Goal: Navigation & Orientation: Find specific page/section

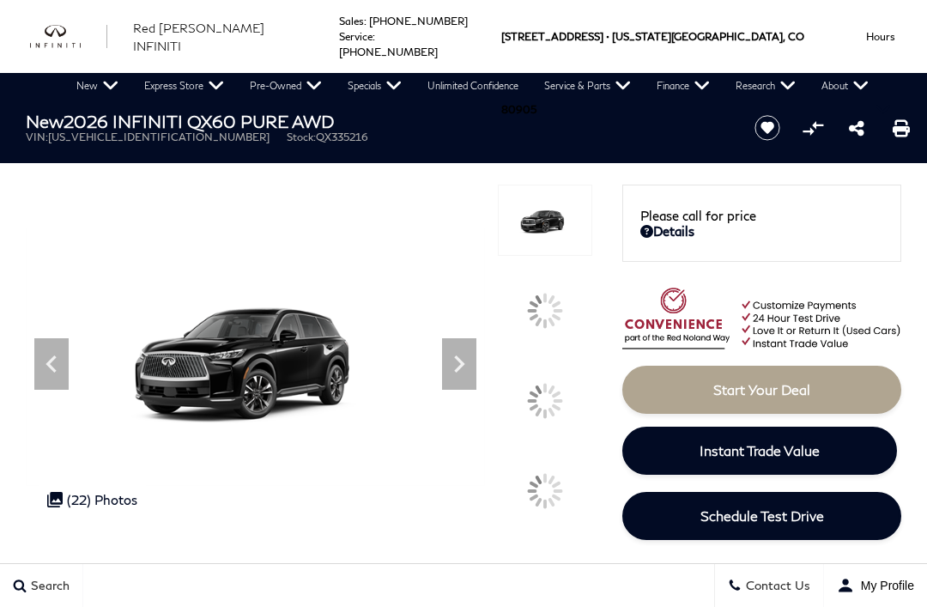
click at [476, 381] on icon at bounding box center [459, 364] width 34 height 34
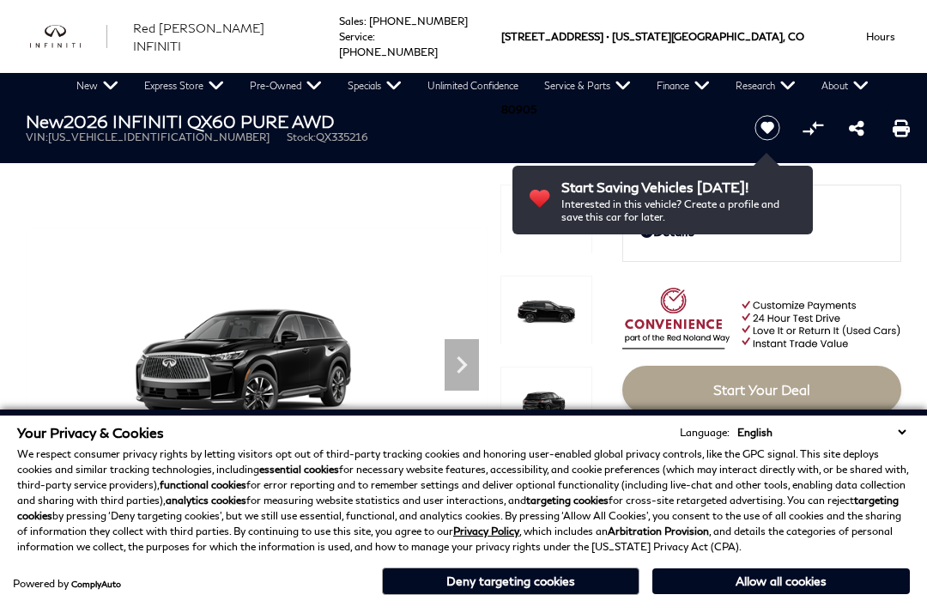
click at [462, 362] on icon "Next" at bounding box center [462, 364] width 10 height 17
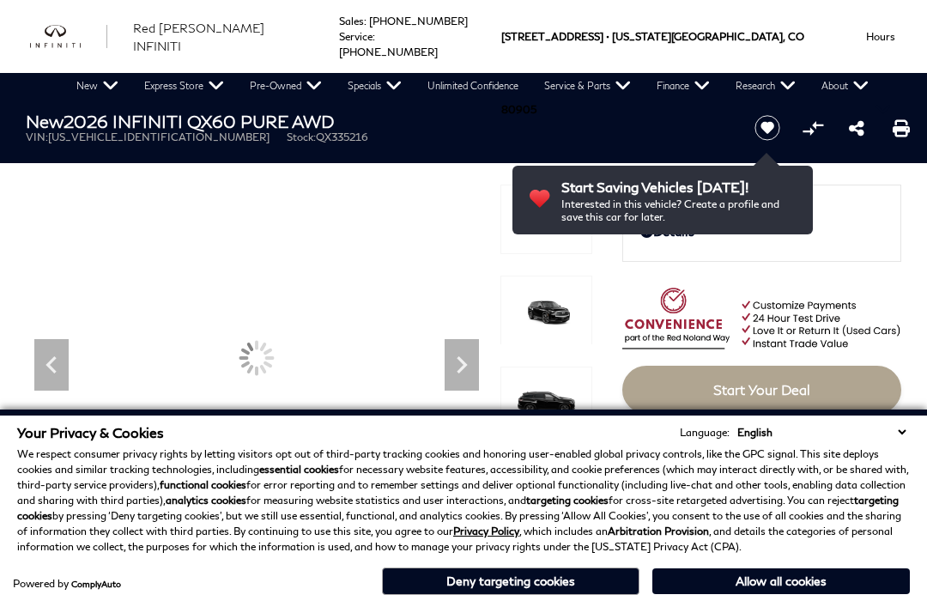
click at [610, 593] on button "Deny targeting cookies" at bounding box center [510, 580] width 257 height 27
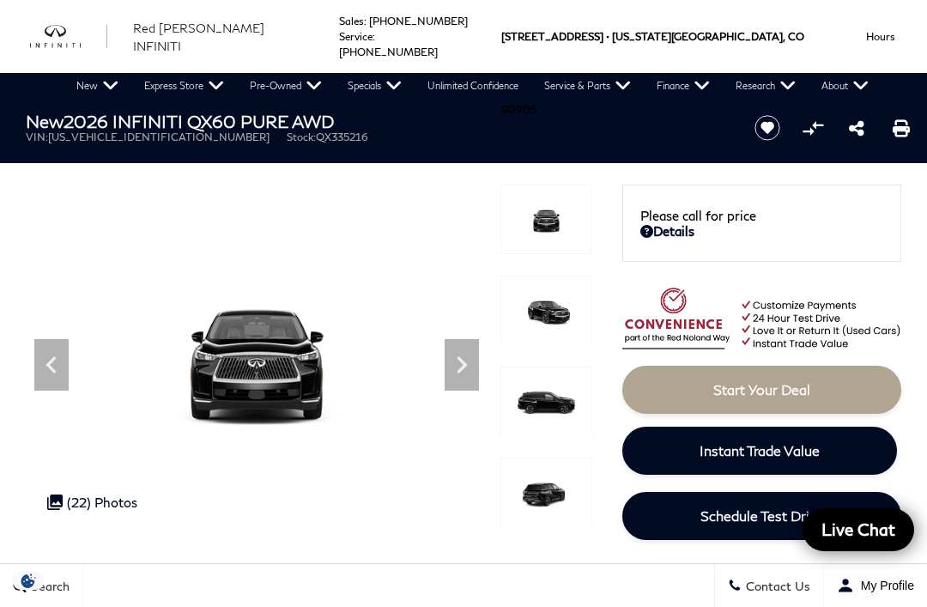
click at [457, 372] on icon "Next" at bounding box center [462, 365] width 34 height 34
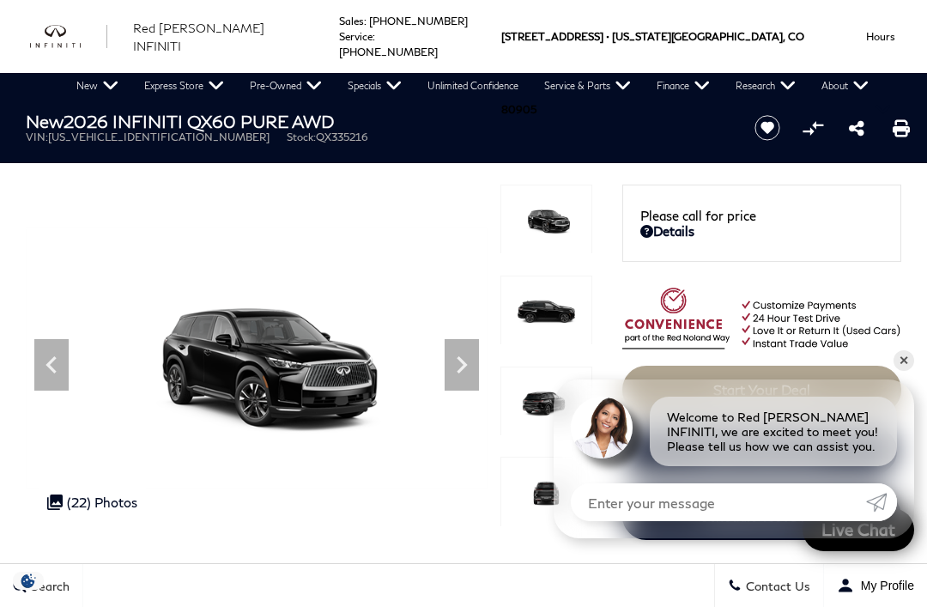
click at [474, 367] on icon "Next" at bounding box center [462, 365] width 34 height 34
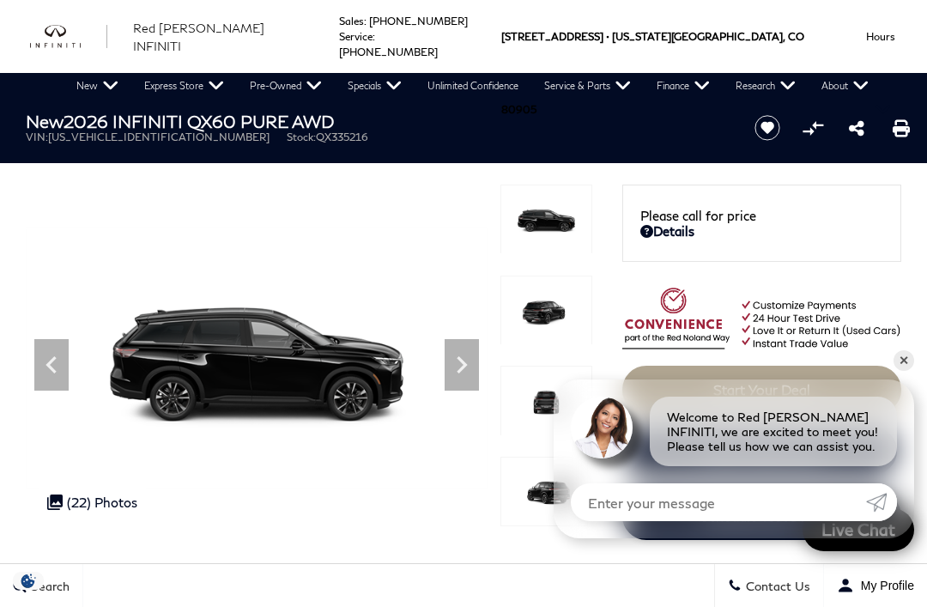
click at [455, 361] on icon "Next" at bounding box center [462, 365] width 34 height 34
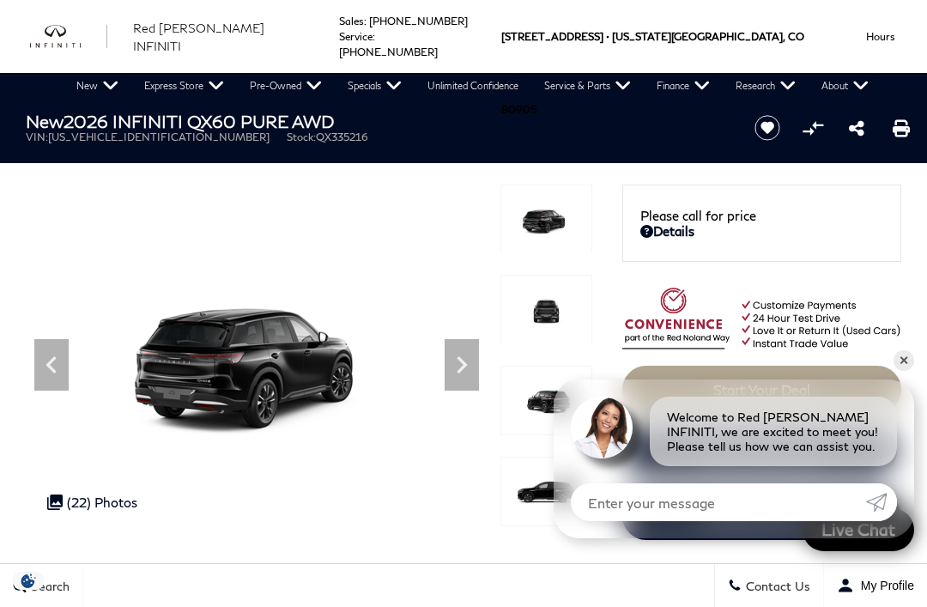
click at [445, 376] on icon "Next" at bounding box center [462, 365] width 34 height 34
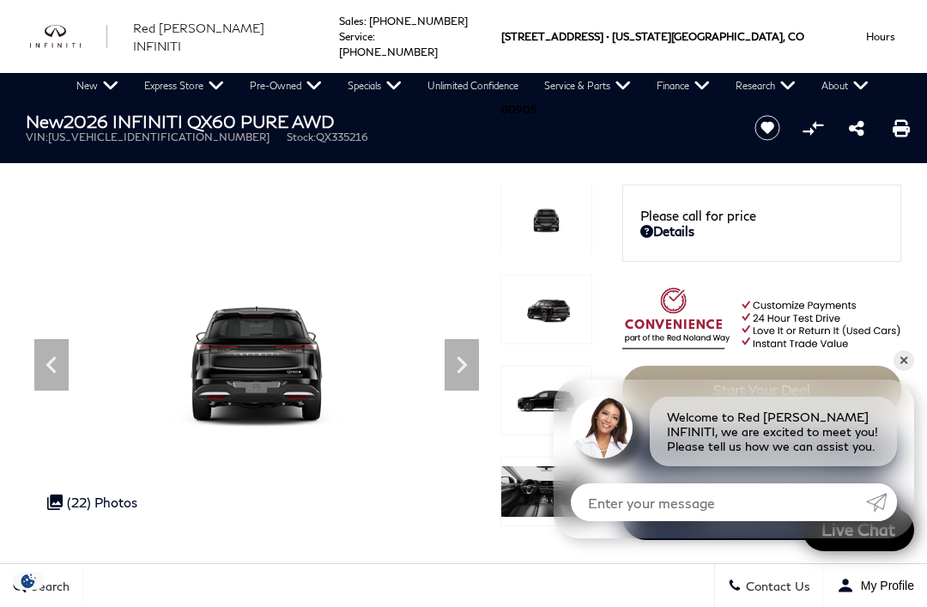
click at [468, 365] on icon "Next" at bounding box center [462, 365] width 34 height 34
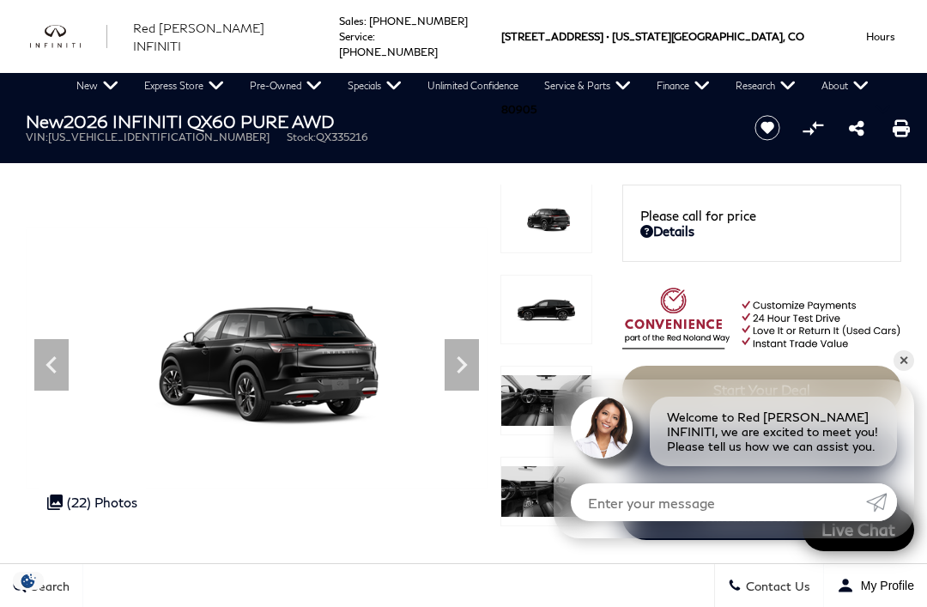
click at [463, 367] on icon "Next" at bounding box center [462, 364] width 10 height 17
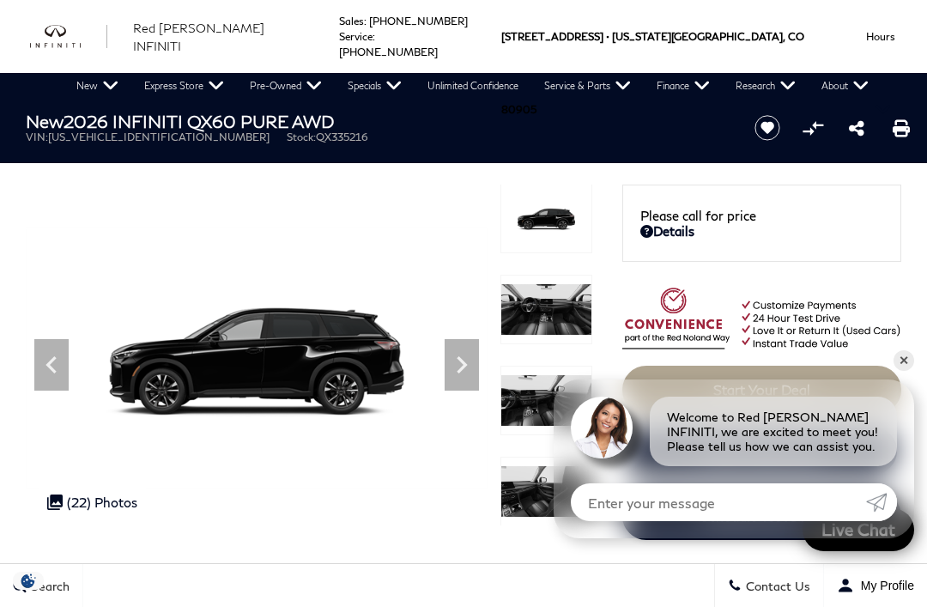
click at [463, 361] on icon "Next" at bounding box center [462, 364] width 10 height 17
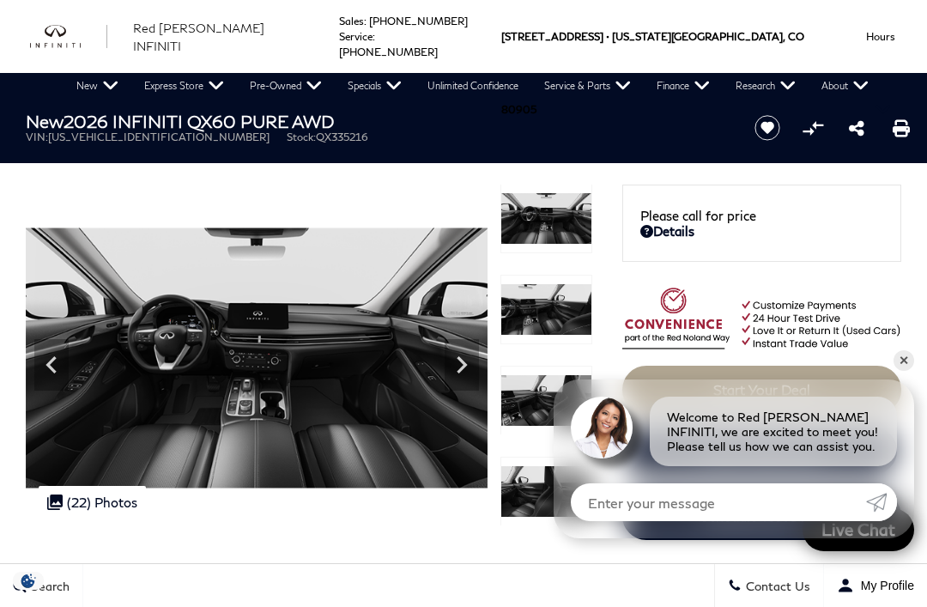
click at [464, 376] on icon "Next" at bounding box center [462, 365] width 34 height 34
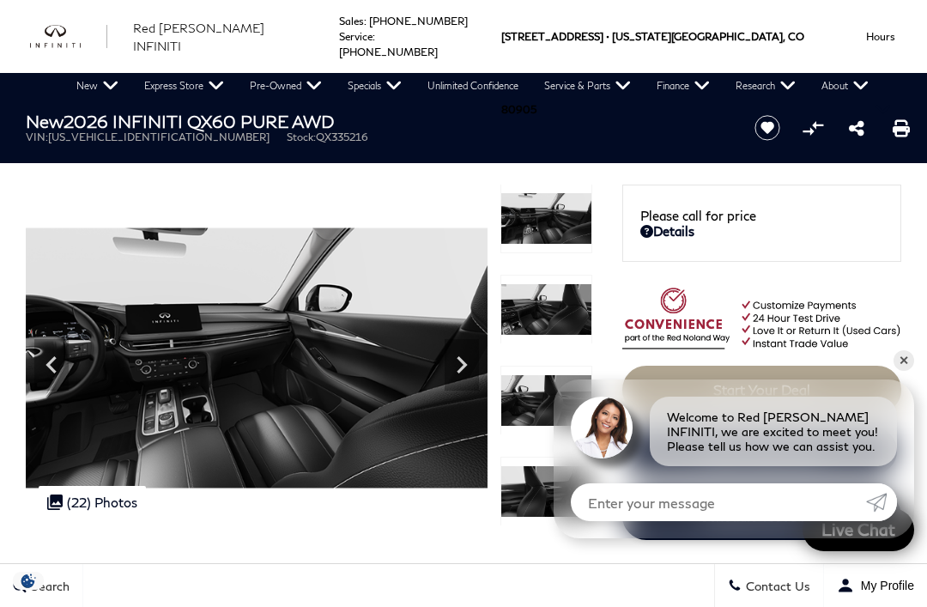
click at [471, 371] on icon "Next" at bounding box center [462, 365] width 34 height 34
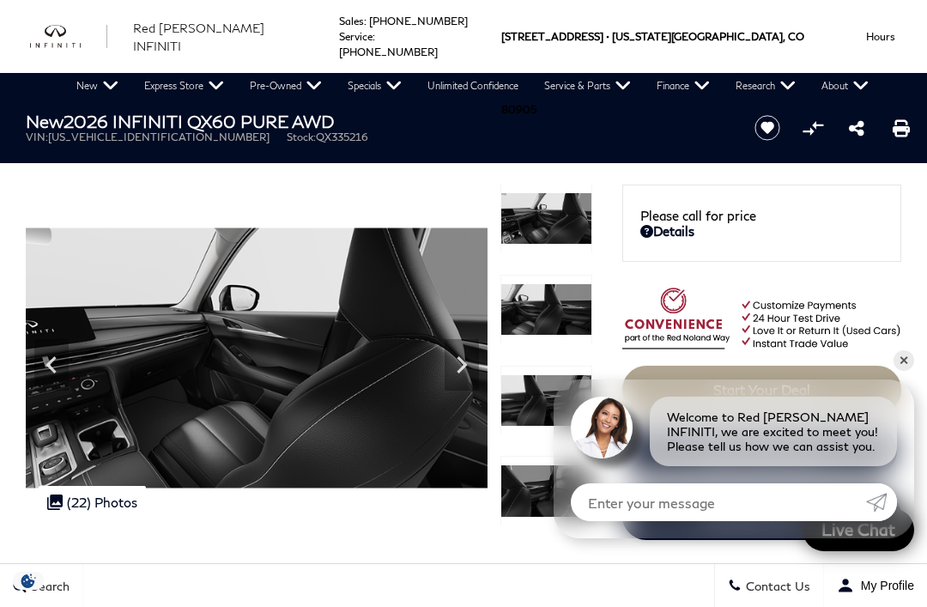
click at [468, 376] on icon "Next" at bounding box center [462, 365] width 34 height 34
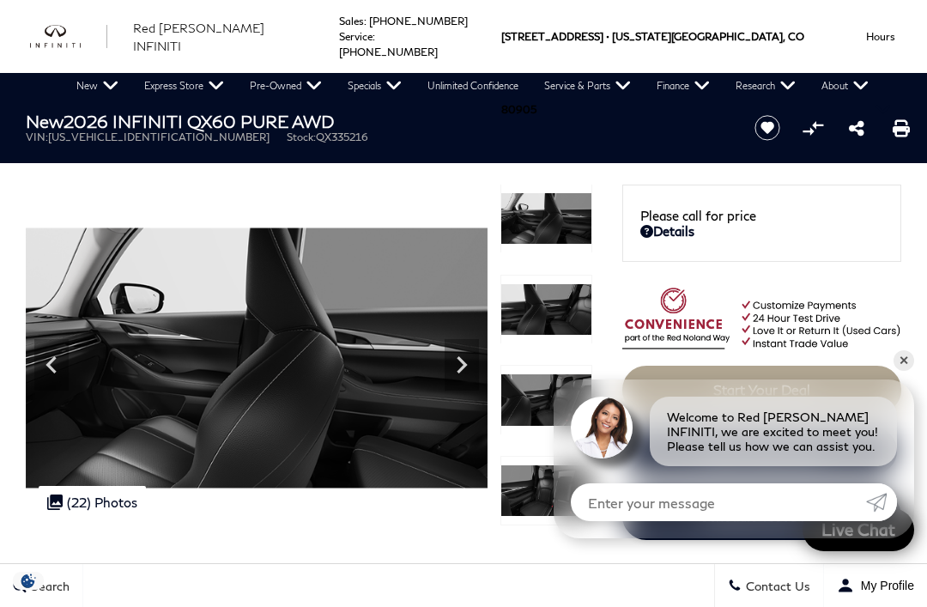
click at [468, 370] on icon "Next" at bounding box center [462, 365] width 34 height 34
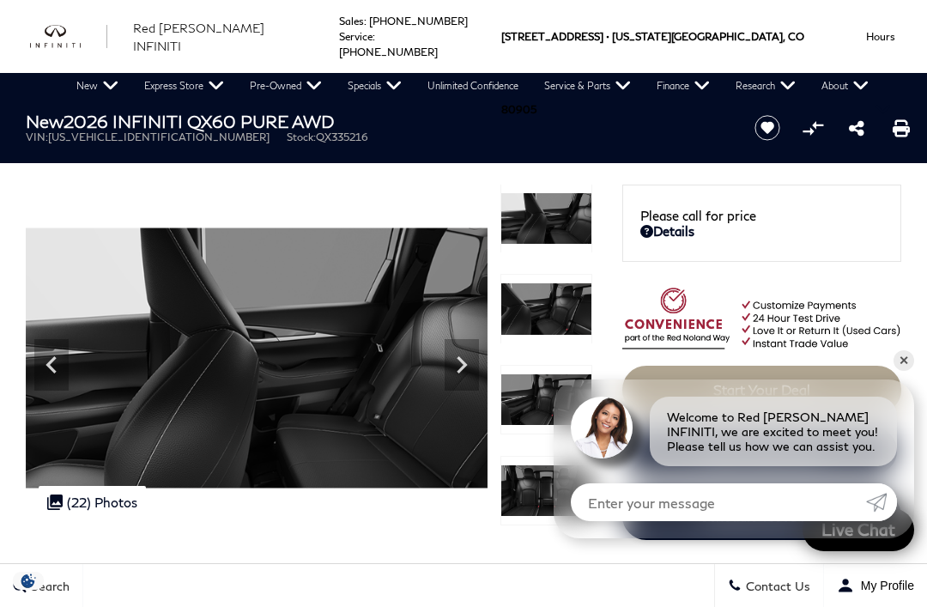
click at [474, 371] on icon "Next" at bounding box center [462, 365] width 34 height 34
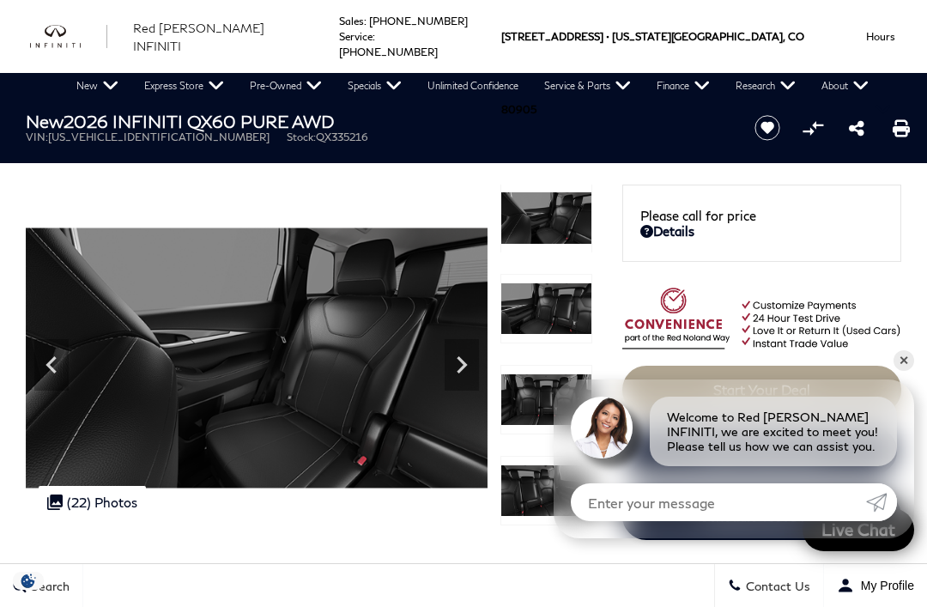
click at [457, 372] on icon "Next" at bounding box center [462, 364] width 10 height 17
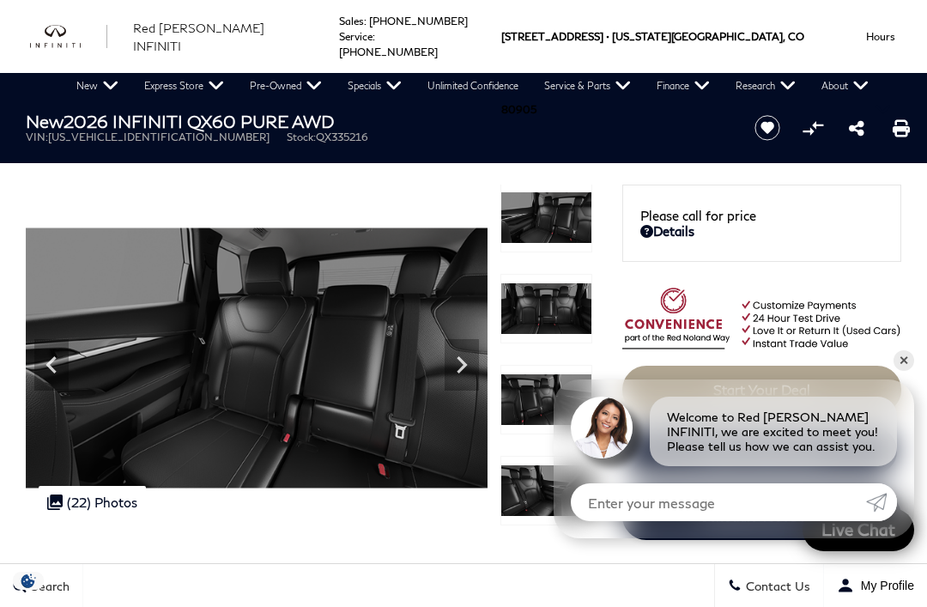
click at [468, 372] on icon "Next" at bounding box center [462, 365] width 34 height 34
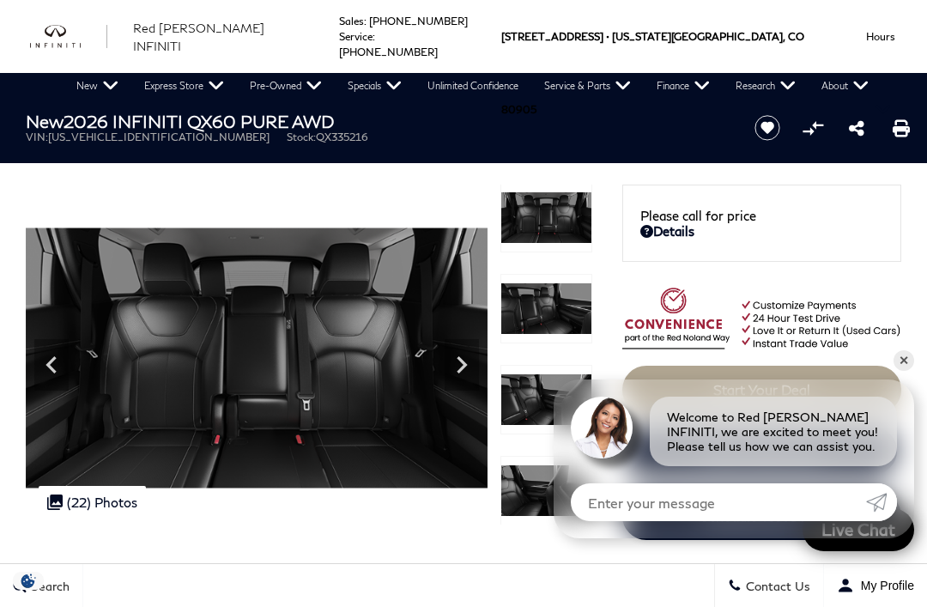
click at [463, 367] on icon "Next" at bounding box center [462, 364] width 10 height 17
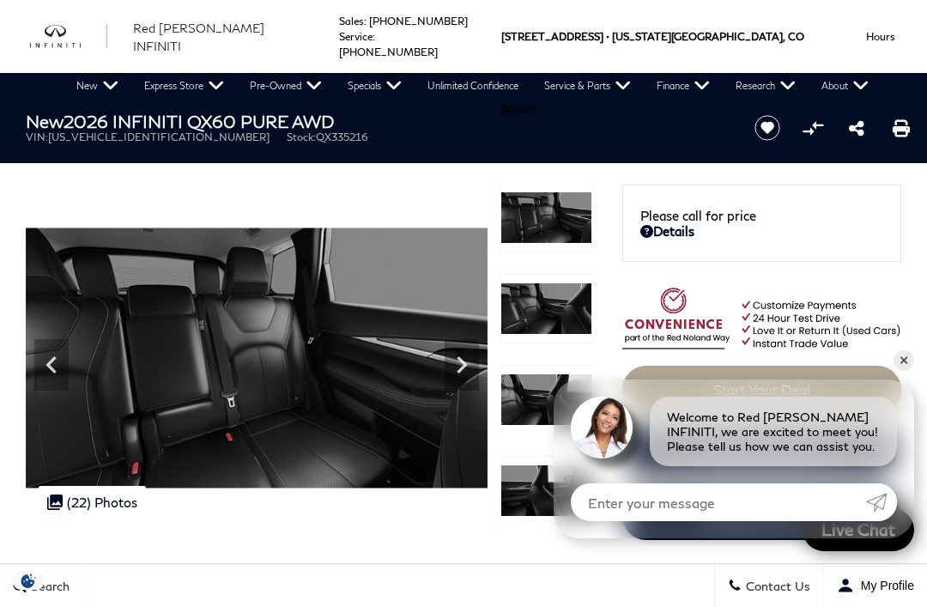
click at [458, 353] on icon "Next" at bounding box center [462, 365] width 34 height 34
